Goal: Navigation & Orientation: Find specific page/section

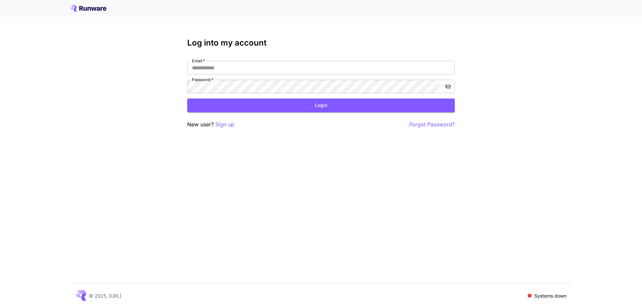
type input "**********"
click at [335, 100] on button "Login" at bounding box center [321, 105] width 268 height 14
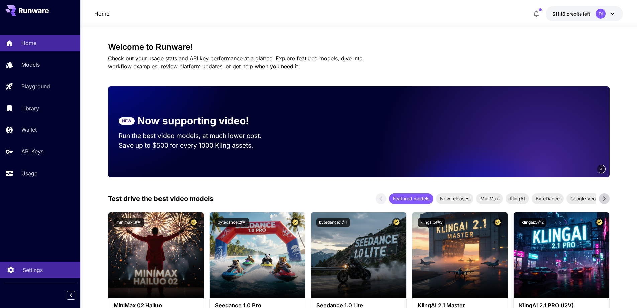
click at [26, 270] on p "Settings" at bounding box center [33, 270] width 20 height 8
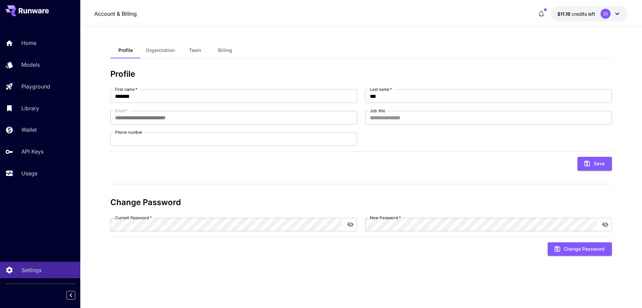
click at [225, 51] on span "Billing" at bounding box center [225, 50] width 14 height 6
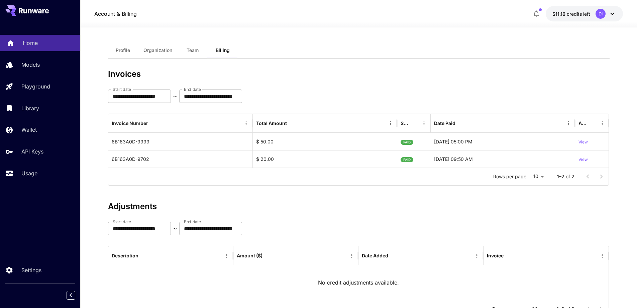
click at [34, 42] on p "Home" at bounding box center [30, 43] width 15 height 8
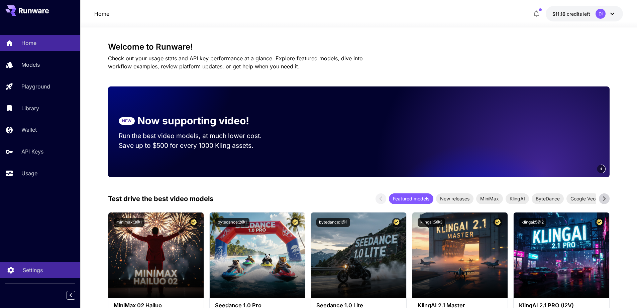
click at [39, 274] on link "Settings" at bounding box center [40, 269] width 80 height 16
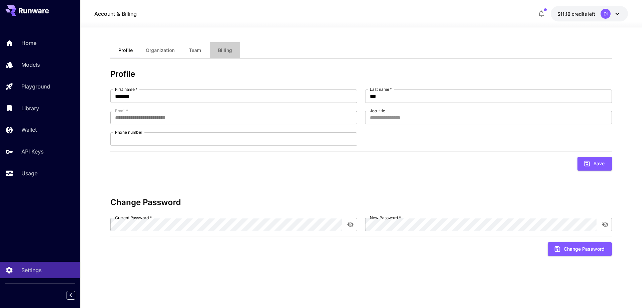
click at [226, 50] on span "Billing" at bounding box center [225, 50] width 14 height 6
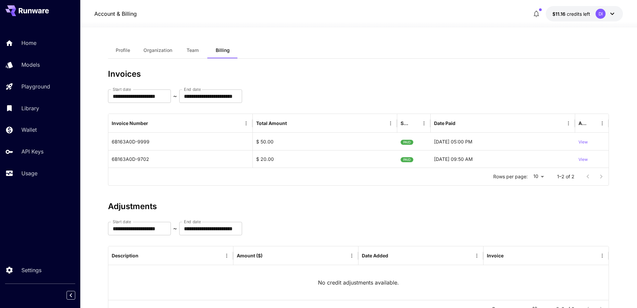
click at [189, 50] on span "Team" at bounding box center [193, 50] width 12 height 6
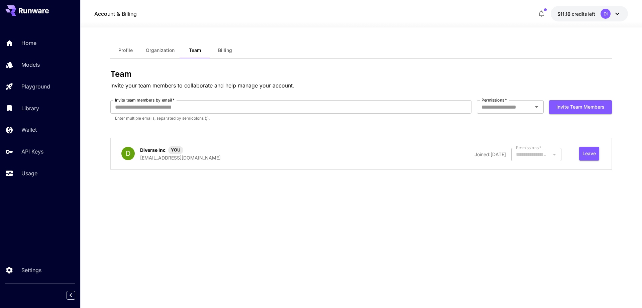
click at [170, 49] on span "Organization" at bounding box center [160, 50] width 29 height 6
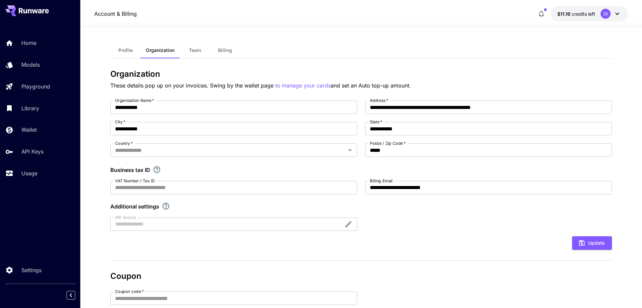
type input "**********"
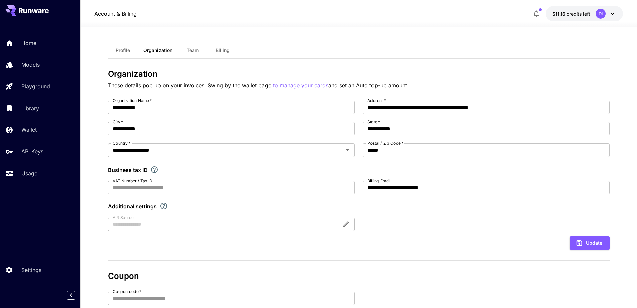
click at [123, 51] on span "Profile" at bounding box center [123, 50] width 14 height 6
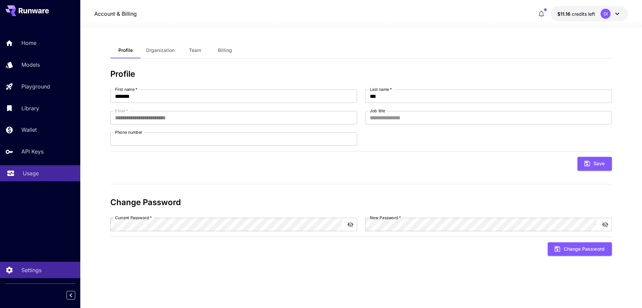
click at [38, 174] on p "Usage" at bounding box center [31, 173] width 16 height 8
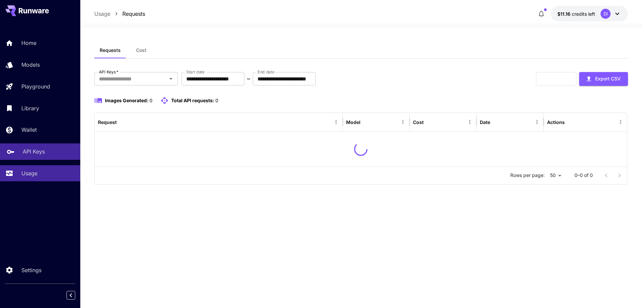
click at [38, 152] on p "API Keys" at bounding box center [34, 151] width 22 height 8
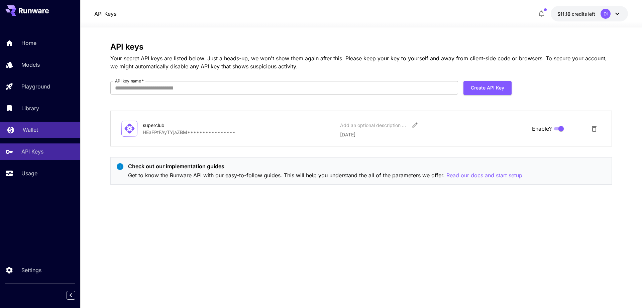
click at [36, 133] on p "Wallet" at bounding box center [30, 129] width 15 height 8
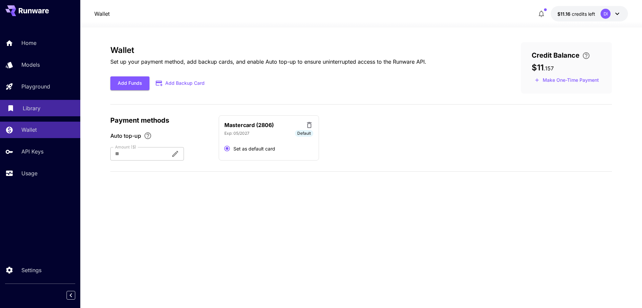
click at [35, 112] on p "Library" at bounding box center [32, 108] width 18 height 8
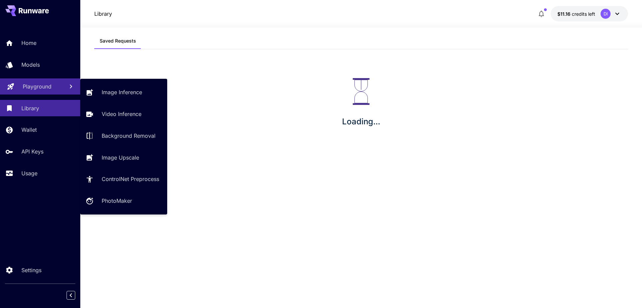
click at [39, 89] on p "Playground" at bounding box center [37, 86] width 29 height 8
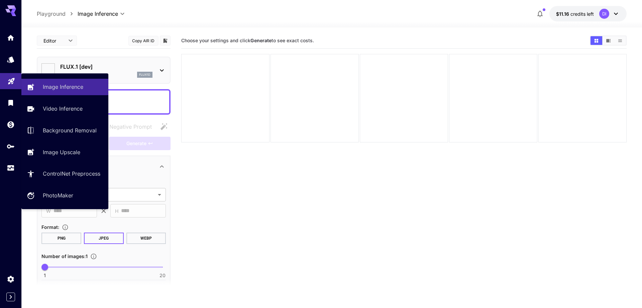
type input "**********"
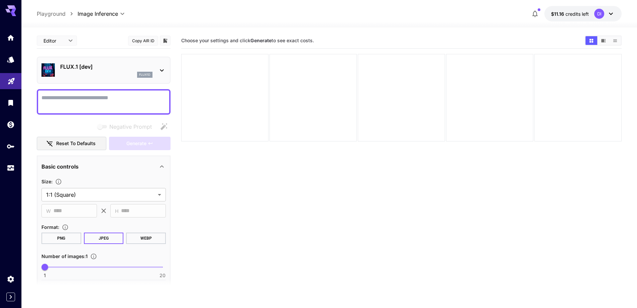
click at [263, 184] on section "Choose your settings and click Generate to see exact costs." at bounding box center [401, 187] width 441 height 308
click at [12, 57] on icon "Models" at bounding box center [11, 57] width 7 height 6
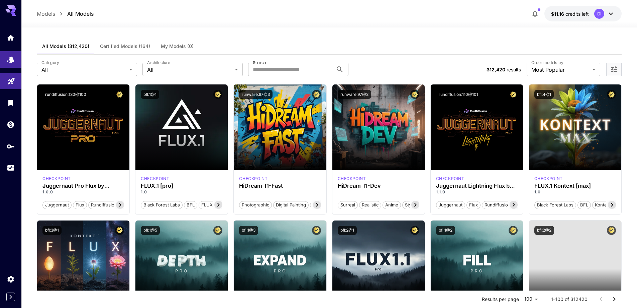
drag, startPoint x: 8, startPoint y: 31, endPoint x: 22, endPoint y: 44, distance: 18.5
click at [8, 31] on link at bounding box center [10, 37] width 21 height 16
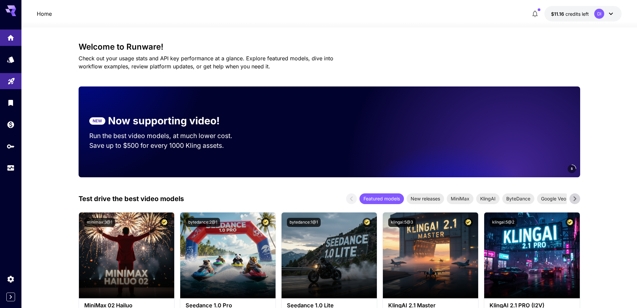
click at [602, 13] on div "DI" at bounding box center [600, 14] width 10 height 10
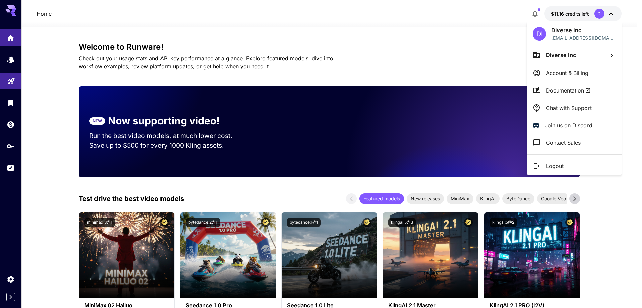
click at [474, 24] on div at bounding box center [321, 154] width 642 height 308
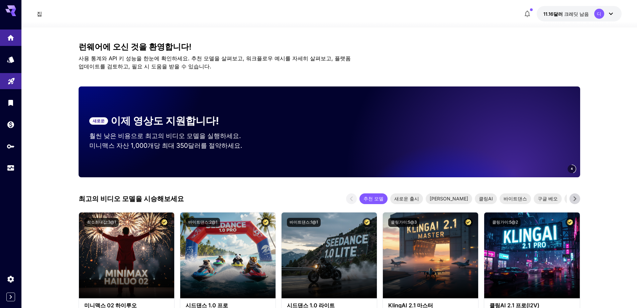
click at [604, 13] on div "디" at bounding box center [600, 14] width 10 height 10
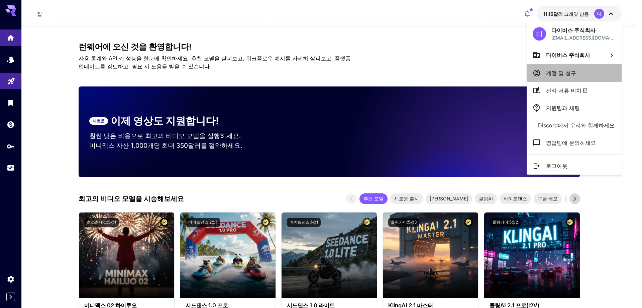
click at [568, 75] on font "계정 및 청구" at bounding box center [561, 73] width 30 height 7
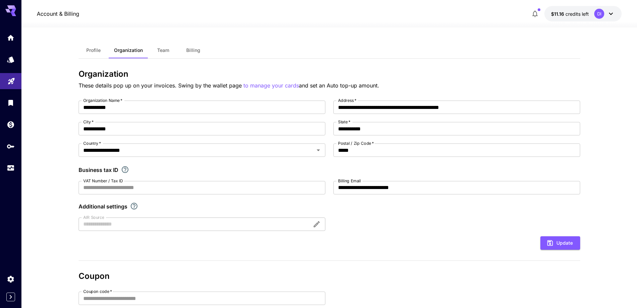
click at [191, 51] on span "Billing" at bounding box center [193, 50] width 14 height 6
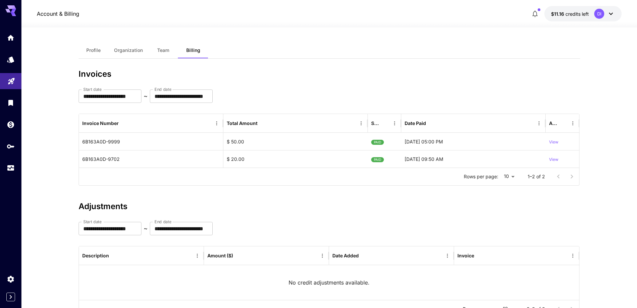
click at [609, 16] on icon at bounding box center [611, 14] width 8 height 8
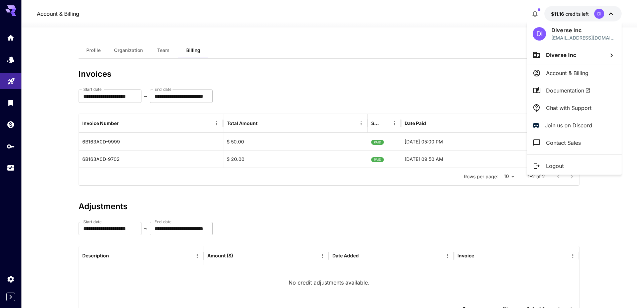
click at [580, 59] on li "Diverse Inc" at bounding box center [574, 55] width 95 height 18
click at [569, 73] on div at bounding box center [321, 154] width 642 height 308
click at [565, 77] on li "Account & Billing" at bounding box center [574, 72] width 95 height 17
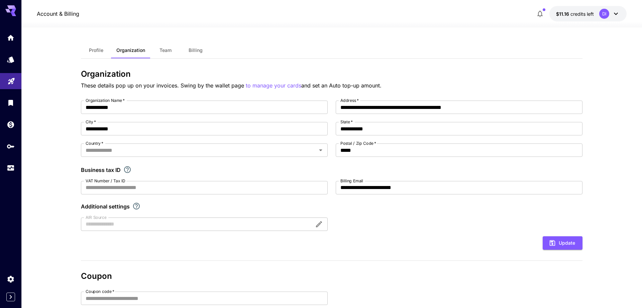
type input "**********"
click at [191, 52] on span "Billing" at bounding box center [193, 50] width 14 height 6
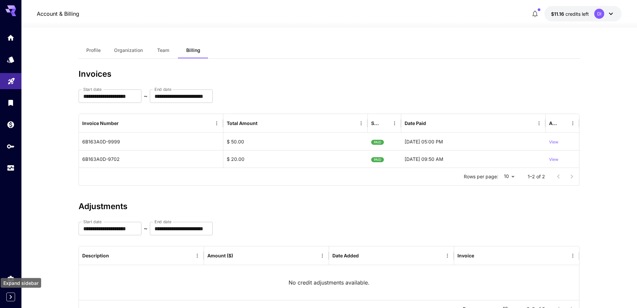
click at [12, 294] on icon "Expand sidebar" at bounding box center [11, 296] width 8 height 8
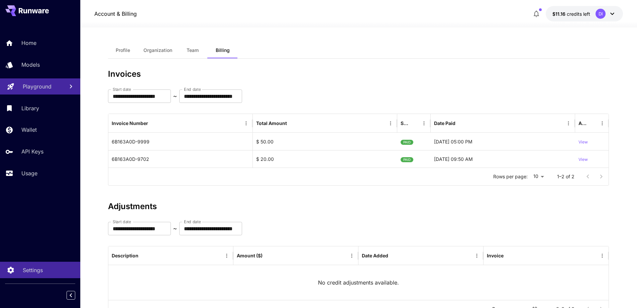
click at [43, 271] on p "Settings" at bounding box center [33, 270] width 20 height 8
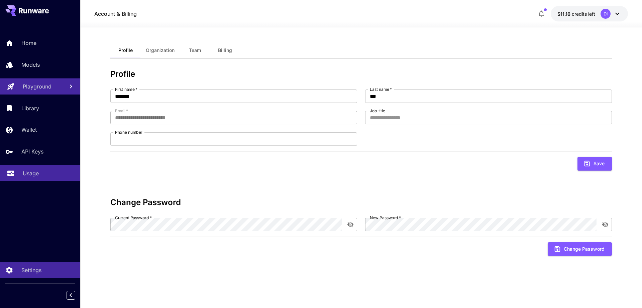
click at [28, 173] on p "Usage" at bounding box center [31, 173] width 16 height 8
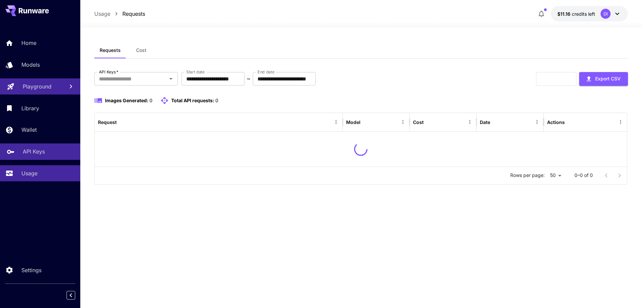
click at [42, 147] on link "API Keys" at bounding box center [40, 151] width 80 height 16
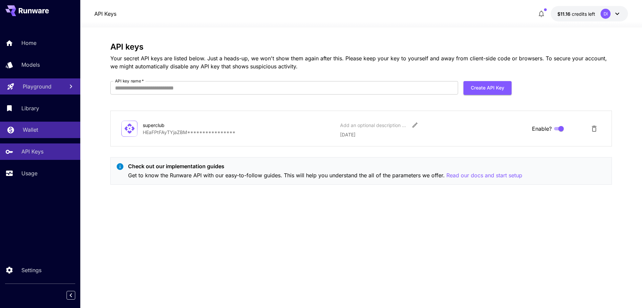
click at [45, 134] on div "Wallet" at bounding box center [49, 129] width 52 height 8
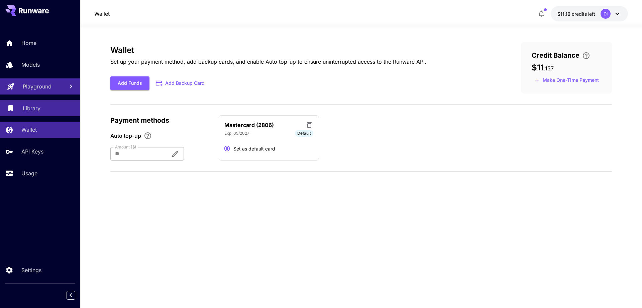
click at [45, 108] on div "Library" at bounding box center [49, 108] width 52 height 8
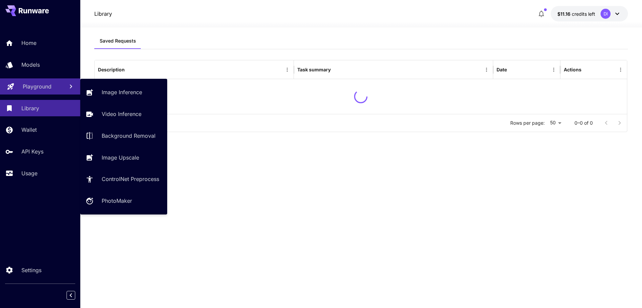
click at [42, 79] on link "Playground" at bounding box center [40, 86] width 80 height 16
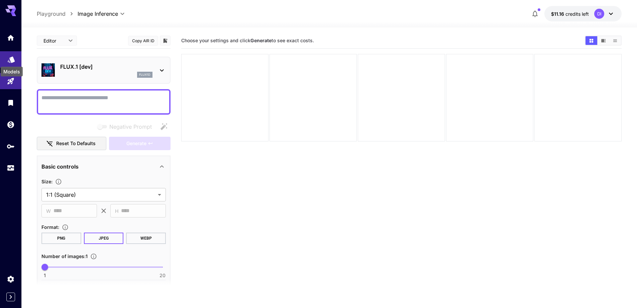
click at [7, 57] on icon "Models" at bounding box center [11, 57] width 8 height 8
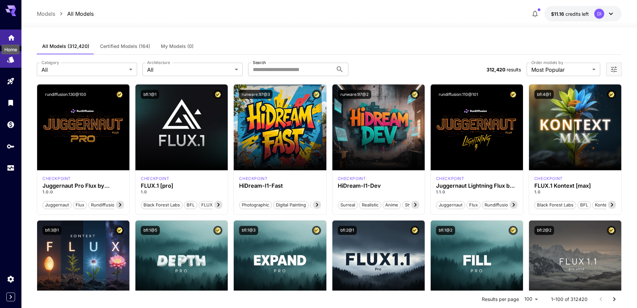
click at [10, 35] on icon "Home" at bounding box center [11, 36] width 8 height 8
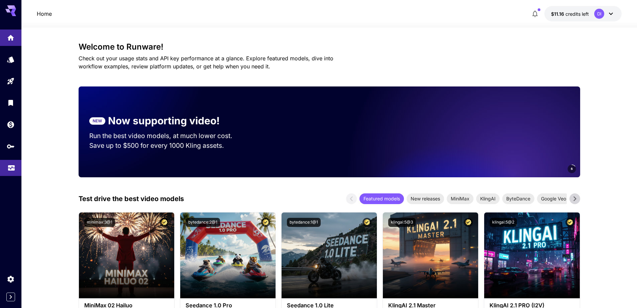
click at [11, 172] on link at bounding box center [10, 168] width 21 height 16
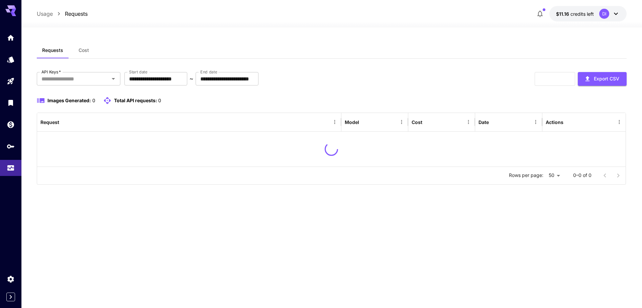
click at [83, 51] on span "Cost" at bounding box center [84, 50] width 10 height 6
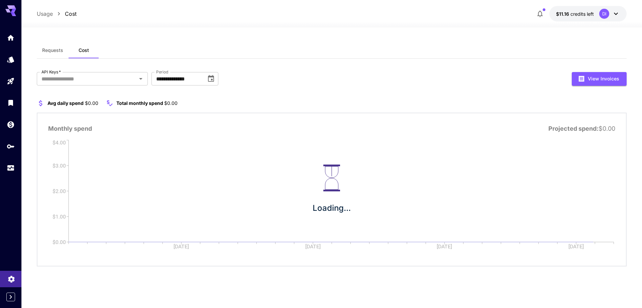
click at [11, 278] on icon "Settings" at bounding box center [11, 276] width 6 height 7
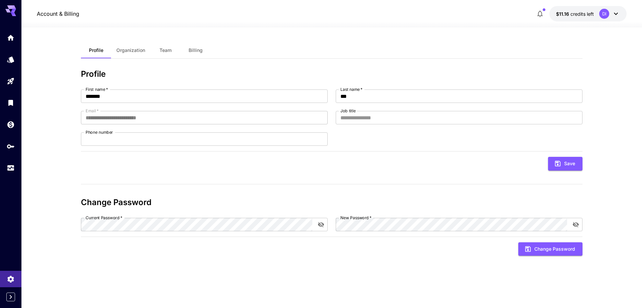
click at [199, 50] on span "Billing" at bounding box center [196, 50] width 14 height 6
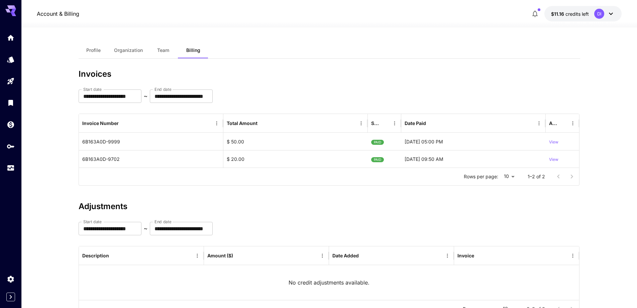
click at [12, 6] on icon at bounding box center [10, 8] width 11 height 7
click at [12, 11] on icon at bounding box center [13, 11] width 5 height 4
click at [11, 39] on icon "Home" at bounding box center [11, 36] width 8 height 8
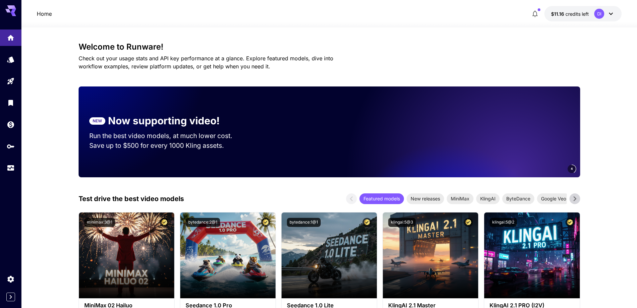
click at [602, 15] on div "DI" at bounding box center [600, 14] width 10 height 10
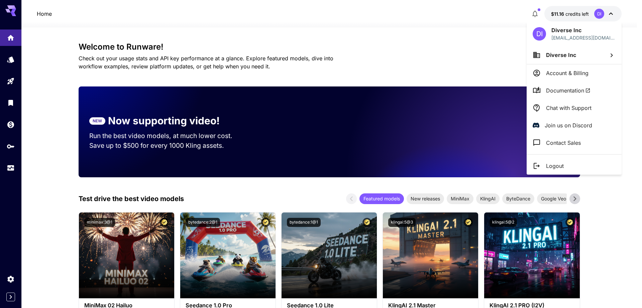
click at [564, 14] on div at bounding box center [321, 154] width 642 height 308
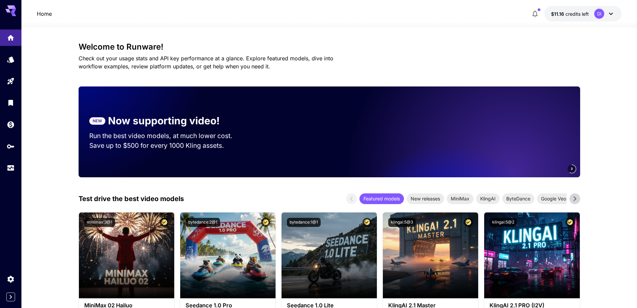
click at [553, 15] on span "$11.16" at bounding box center [558, 14] width 14 height 6
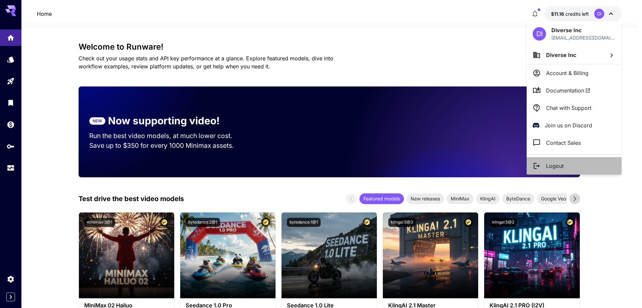
click at [549, 166] on p "Logout" at bounding box center [555, 166] width 18 height 8
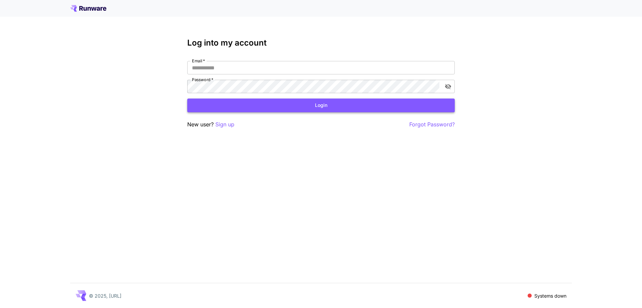
type input "**********"
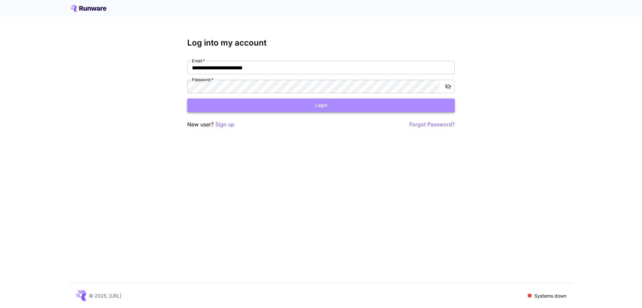
click at [330, 105] on button "Login" at bounding box center [321, 105] width 268 height 14
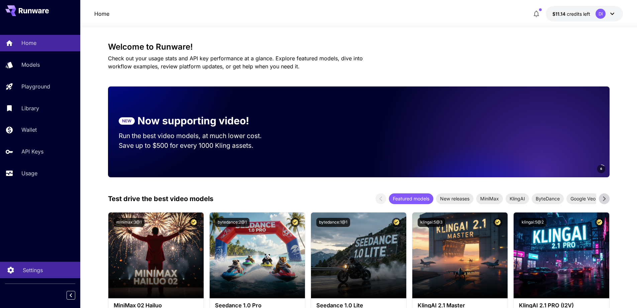
click at [33, 270] on p "Settings" at bounding box center [33, 270] width 20 height 8
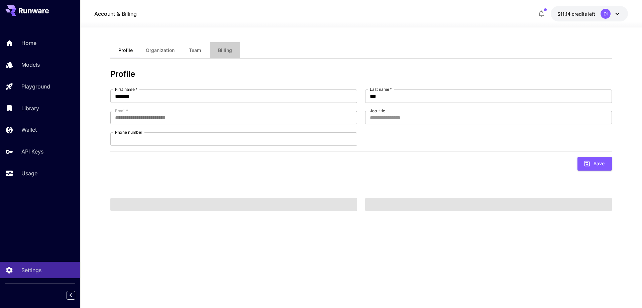
click at [222, 51] on span "Billing" at bounding box center [225, 50] width 14 height 6
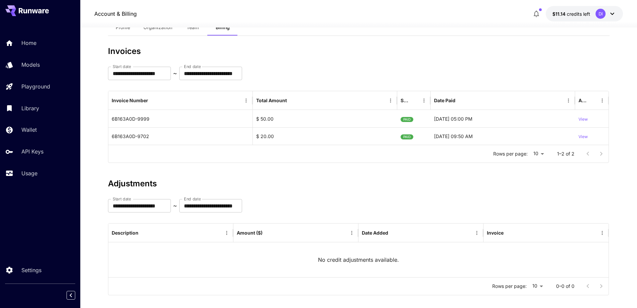
scroll to position [30, 0]
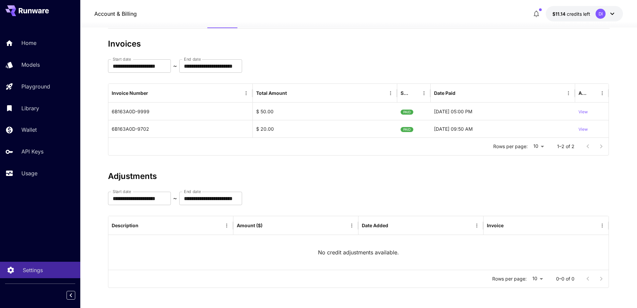
click at [38, 268] on p "Settings" at bounding box center [33, 270] width 20 height 8
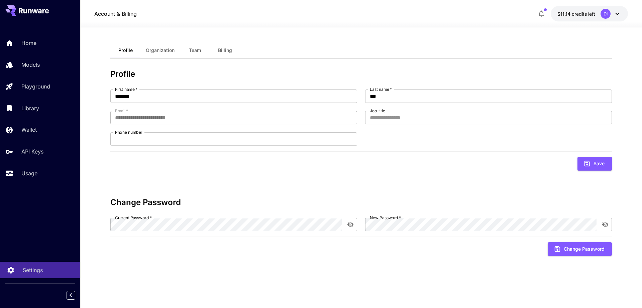
click at [38, 268] on p "Settings" at bounding box center [33, 270] width 20 height 8
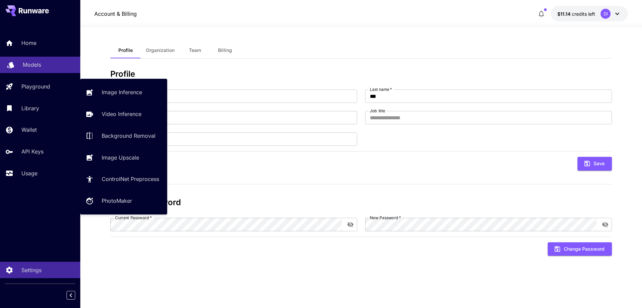
click at [38, 69] on p "Models" at bounding box center [32, 65] width 18 height 8
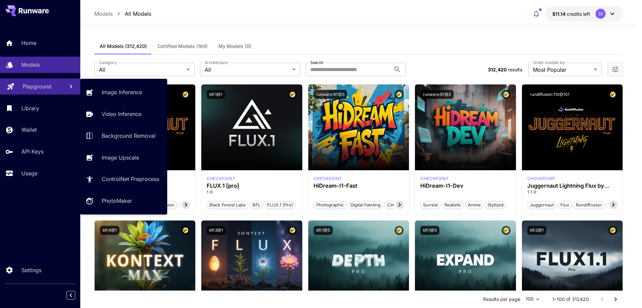
click at [35, 88] on p "Playground" at bounding box center [37, 86] width 29 height 8
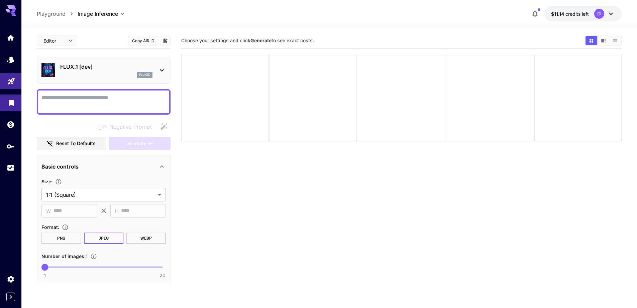
click at [7, 99] on link at bounding box center [10, 102] width 21 height 16
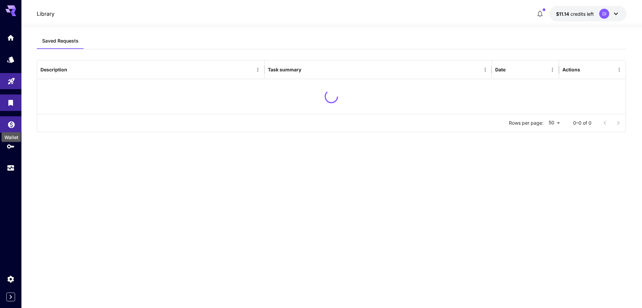
click at [12, 124] on icon "Wallet" at bounding box center [11, 122] width 7 height 7
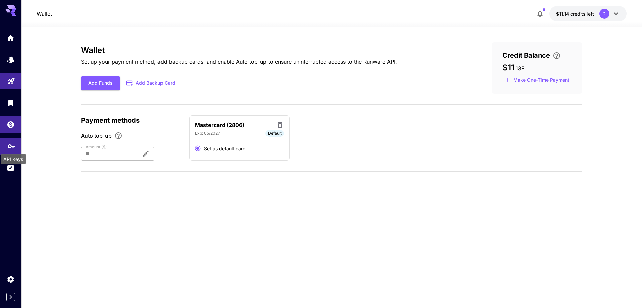
click at [12, 147] on icon "API Keys" at bounding box center [11, 144] width 8 height 8
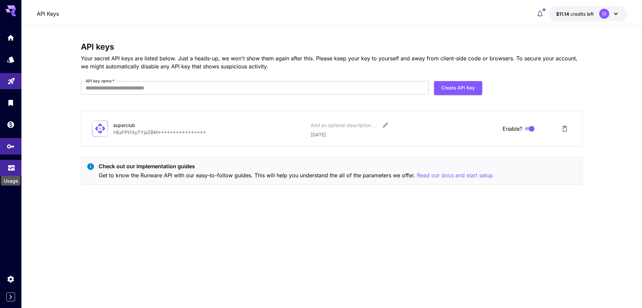
click at [11, 164] on icon "Usage" at bounding box center [11, 164] width 7 height 3
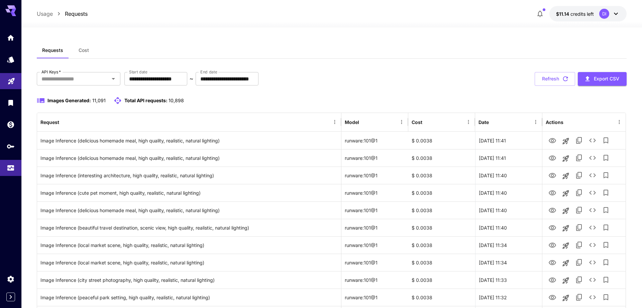
click at [612, 12] on icon at bounding box center [616, 14] width 8 height 8
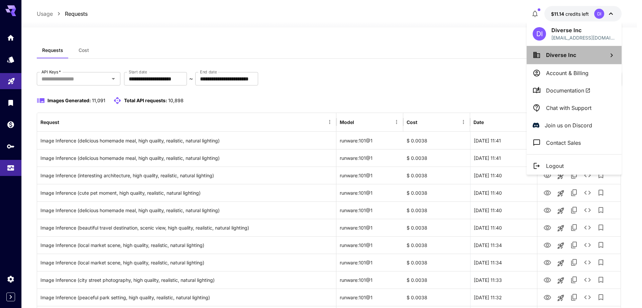
click at [574, 54] on span "Diverse Inc" at bounding box center [561, 55] width 30 height 7
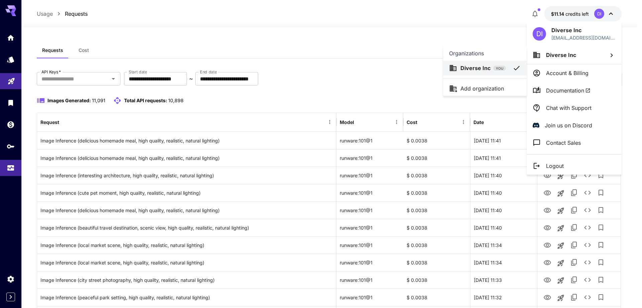
click at [379, 86] on div at bounding box center [321, 154] width 642 height 308
click at [9, 41] on div at bounding box center [321, 154] width 642 height 308
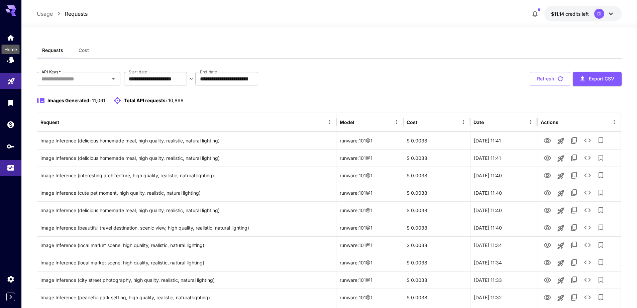
click at [9, 39] on icon "Home" at bounding box center [11, 38] width 8 height 8
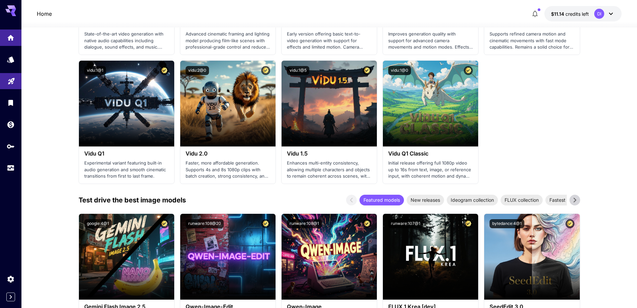
scroll to position [557, 0]
